Goal: Check status

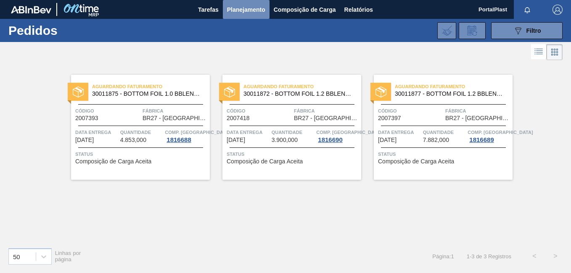
click at [246, 9] on span "Planejamento" at bounding box center [246, 10] width 38 height 10
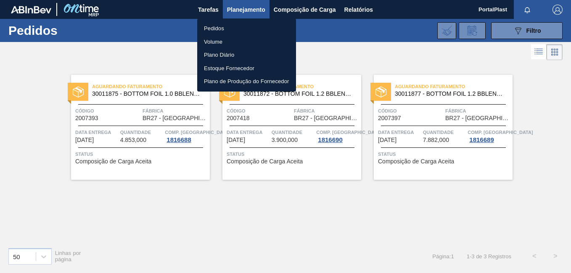
click at [219, 24] on li "Pedidos" at bounding box center [246, 28] width 99 height 13
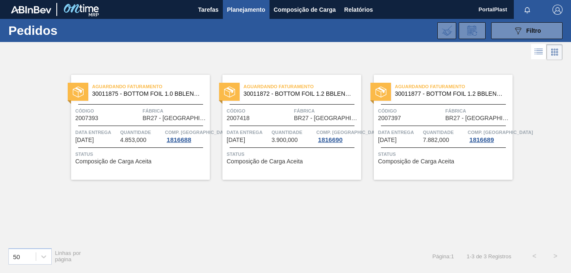
click at [149, 95] on span "30011875 - BOTTOM FOIL 1.0 BBLEND C EVOAH" at bounding box center [147, 94] width 111 height 6
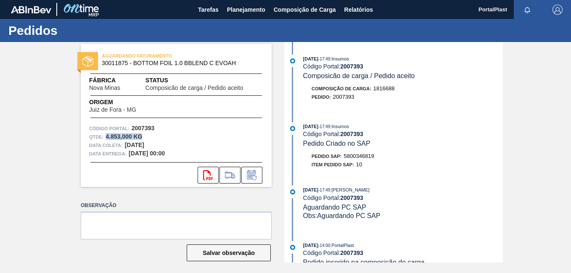
drag, startPoint x: 104, startPoint y: 135, endPoint x: 143, endPoint y: 137, distance: 38.7
click at [143, 137] on div "Qtde : 4.853,000 KG" at bounding box center [176, 137] width 174 height 8
copy strong "4.853,000 KG"
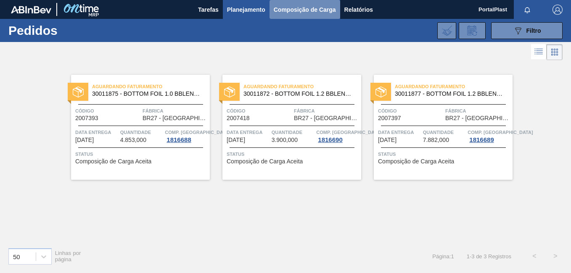
click at [280, 10] on span "Composição de Carga" at bounding box center [305, 10] width 62 height 10
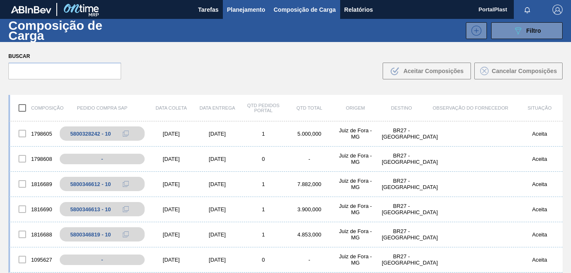
click at [243, 11] on span "Planejamento" at bounding box center [246, 10] width 38 height 10
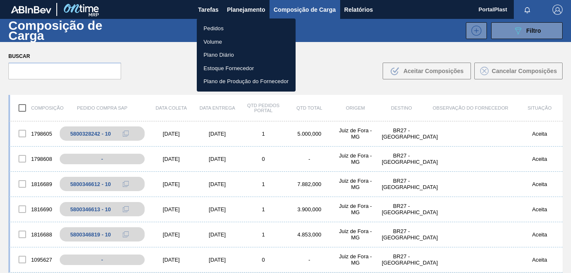
click at [95, 186] on div at bounding box center [285, 136] width 571 height 273
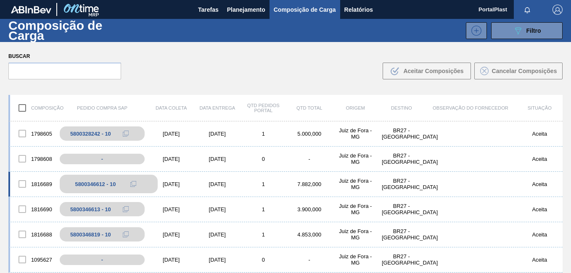
click at [98, 185] on div "5800346612 - 10" at bounding box center [95, 184] width 41 height 6
click at [94, 180] on div "5800346612 - 10" at bounding box center [109, 184] width 98 height 18
drag, startPoint x: 94, startPoint y: 180, endPoint x: 52, endPoint y: 183, distance: 42.1
click at [52, 183] on div "1816689" at bounding box center [33, 184] width 46 height 18
click at [78, 183] on div "5800346612 - 10" at bounding box center [95, 184] width 41 height 6
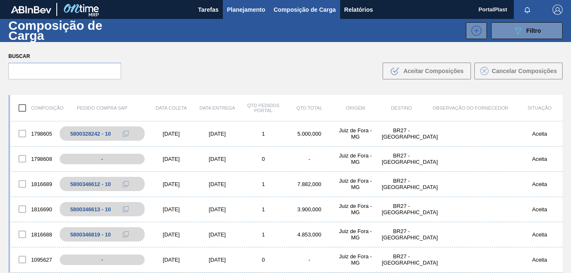
click at [233, 8] on span "Planejamento" at bounding box center [246, 10] width 38 height 10
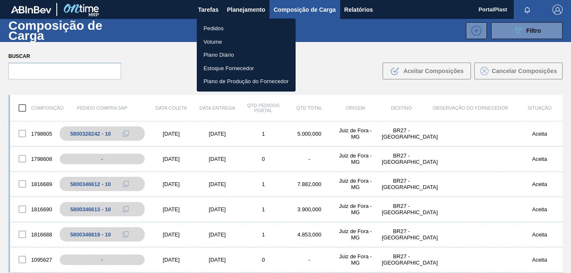
click at [219, 25] on li "Pedidos" at bounding box center [246, 28] width 99 height 13
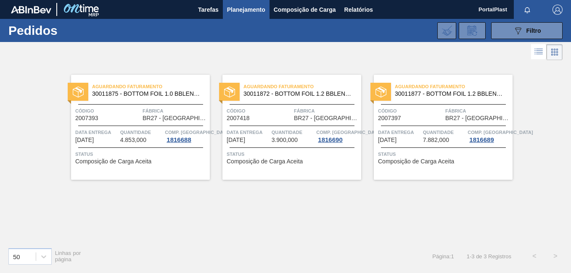
click at [163, 245] on div "50 Linhas por página Página : 1 1 - 3 de 3 Registros < >" at bounding box center [285, 256] width 571 height 31
